Goal: Task Accomplishment & Management: Complete application form

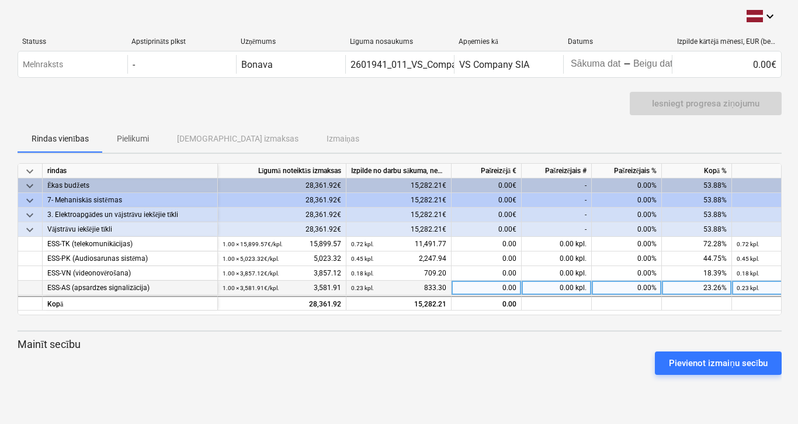
click at [495, 288] on div "0.00" at bounding box center [487, 288] width 70 height 15
type input "393.70"
click at [503, 334] on div "keyboard_arrow_down rindas Līgumā noteiktās izmaksas Izpilde no darbu sākuma, n…" at bounding box center [400, 273] width 765 height 221
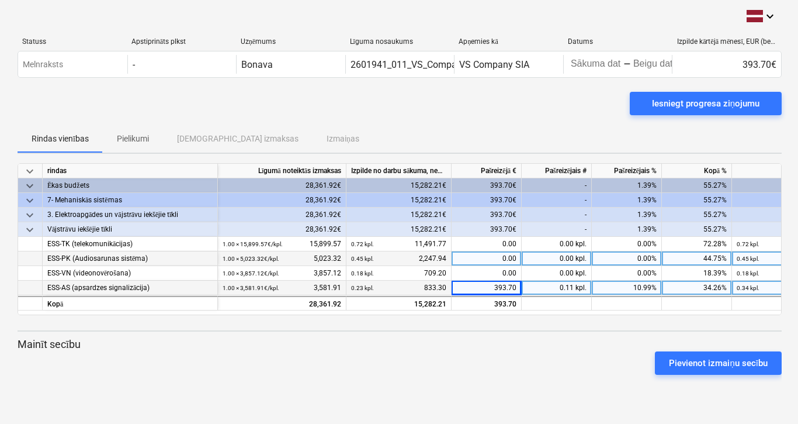
click at [483, 255] on div "0.00" at bounding box center [487, 258] width 70 height 15
type input "689.44"
click at [499, 358] on div "Pievienot izmaiņu secību" at bounding box center [400, 363] width 774 height 33
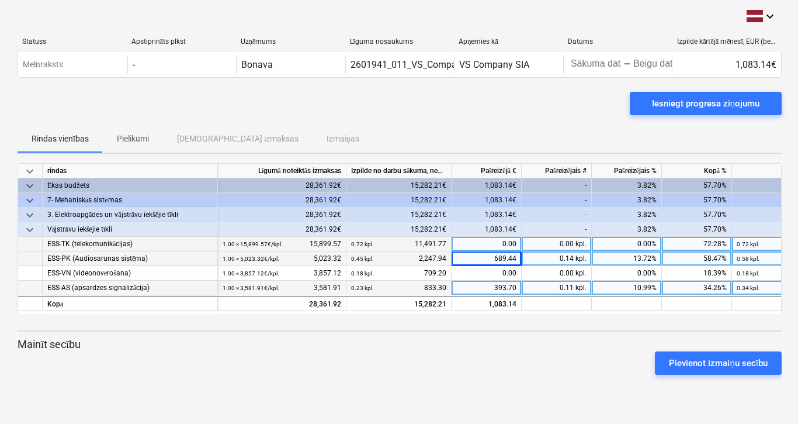
click at [465, 241] on div "0.00" at bounding box center [487, 244] width 70 height 15
type input "891"
click at [441, 360] on div "Pievienot izmaiņu secību" at bounding box center [400, 363] width 774 height 33
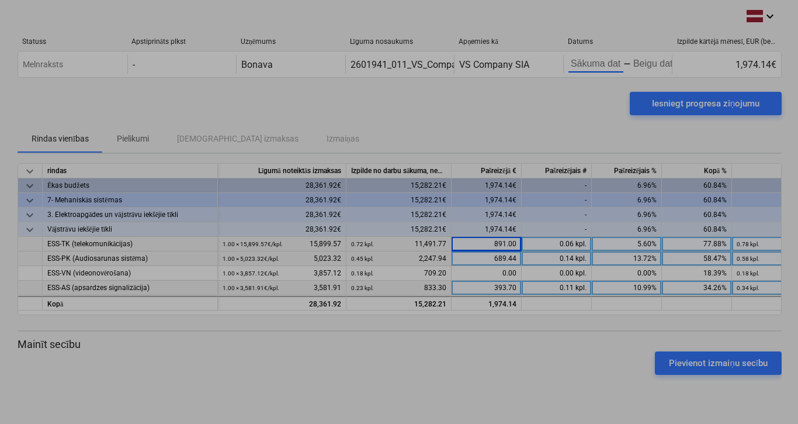
click at [591, 64] on body "keyboard_arrow_down Statuss Apstiprināts plkst Uzņēmums Līguma nosaukums Apņemi…" at bounding box center [399, 212] width 798 height 424
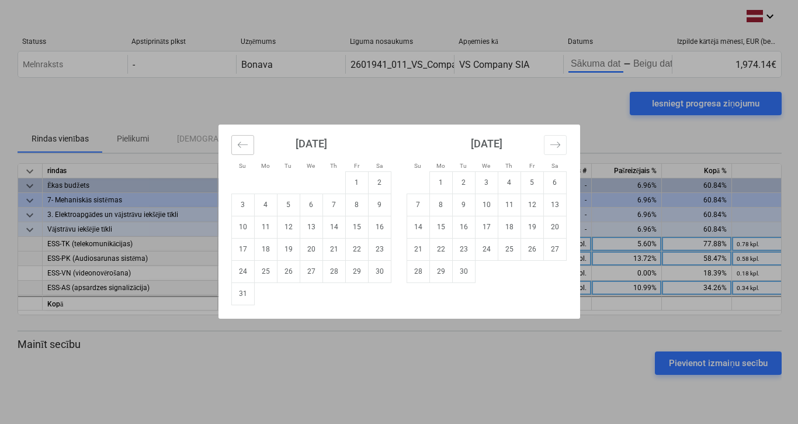
click at [245, 146] on icon "Move backward to switch to the previous month." at bounding box center [242, 144] width 11 height 11
click at [352, 247] on td "25" at bounding box center [356, 249] width 23 height 22
type input "[DATE]"
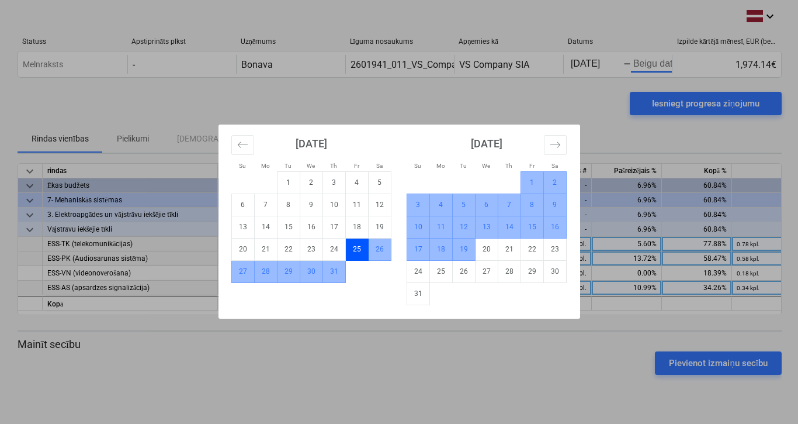
click at [462, 248] on td "19" at bounding box center [463, 249] width 23 height 22
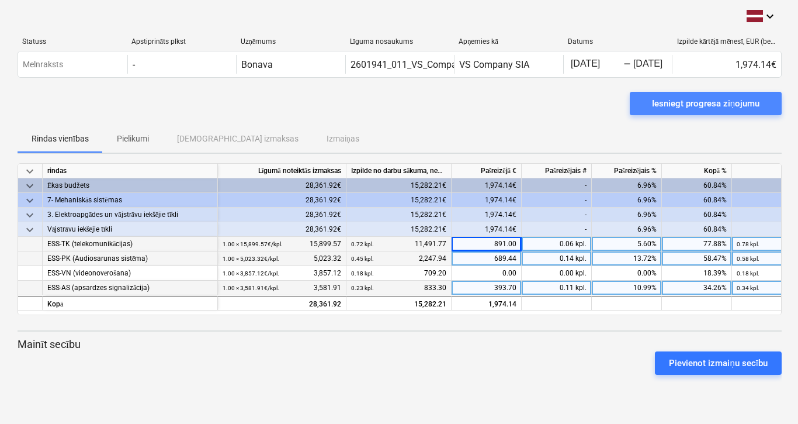
click at [667, 106] on div "Iesniegt progresa ziņojumu" at bounding box center [706, 103] width 108 height 15
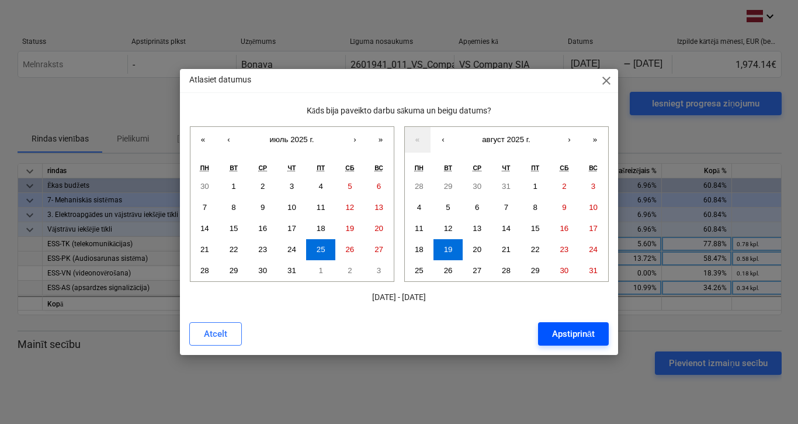
click at [552, 334] on div "Apstiprināt" at bounding box center [573, 333] width 43 height 15
